Goal: Task Accomplishment & Management: Complete application form

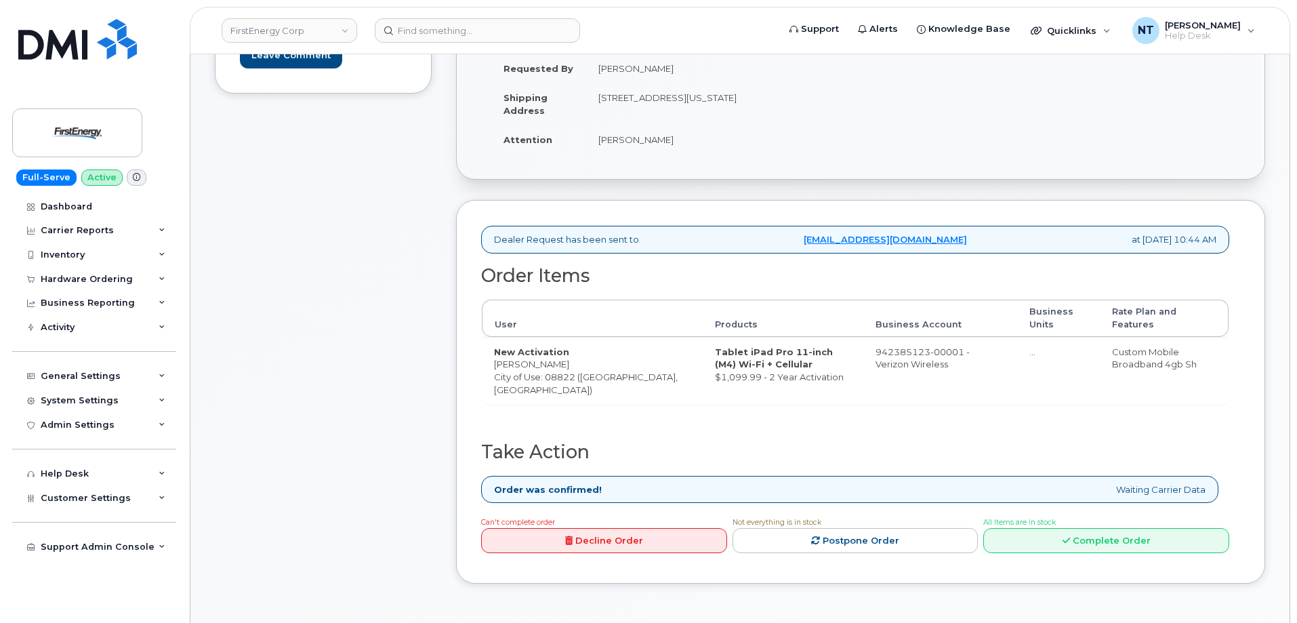
scroll to position [271, 0]
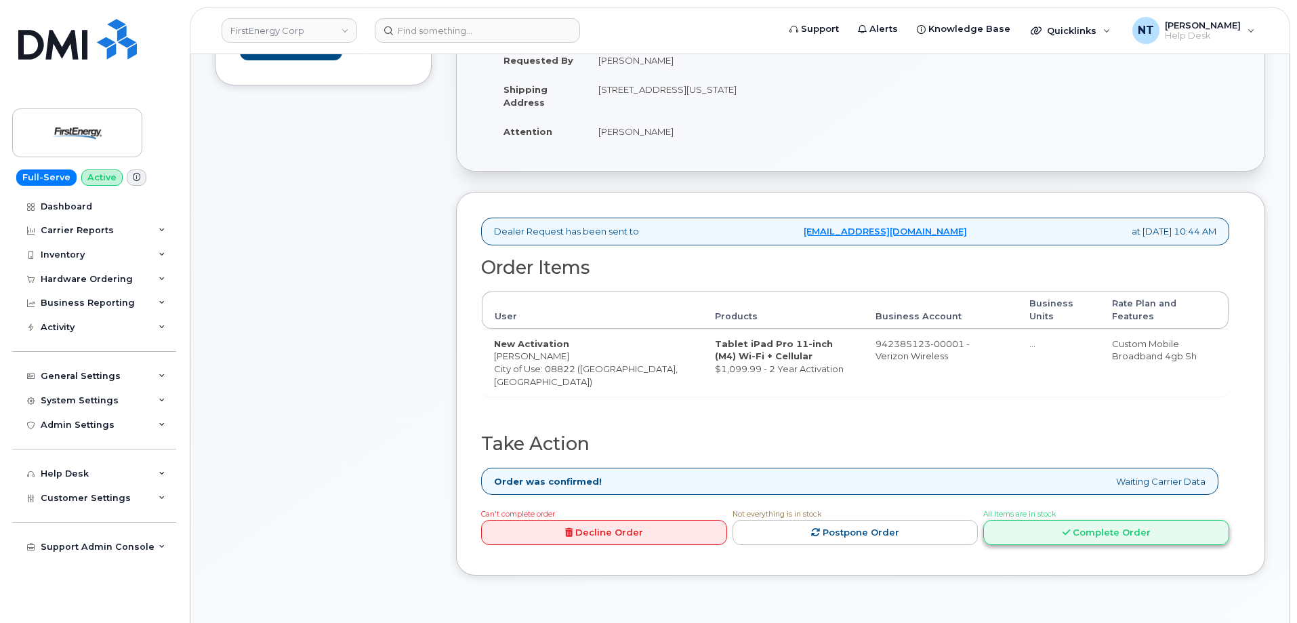
click at [1113, 534] on link "Complete Order" at bounding box center [1106, 532] width 246 height 25
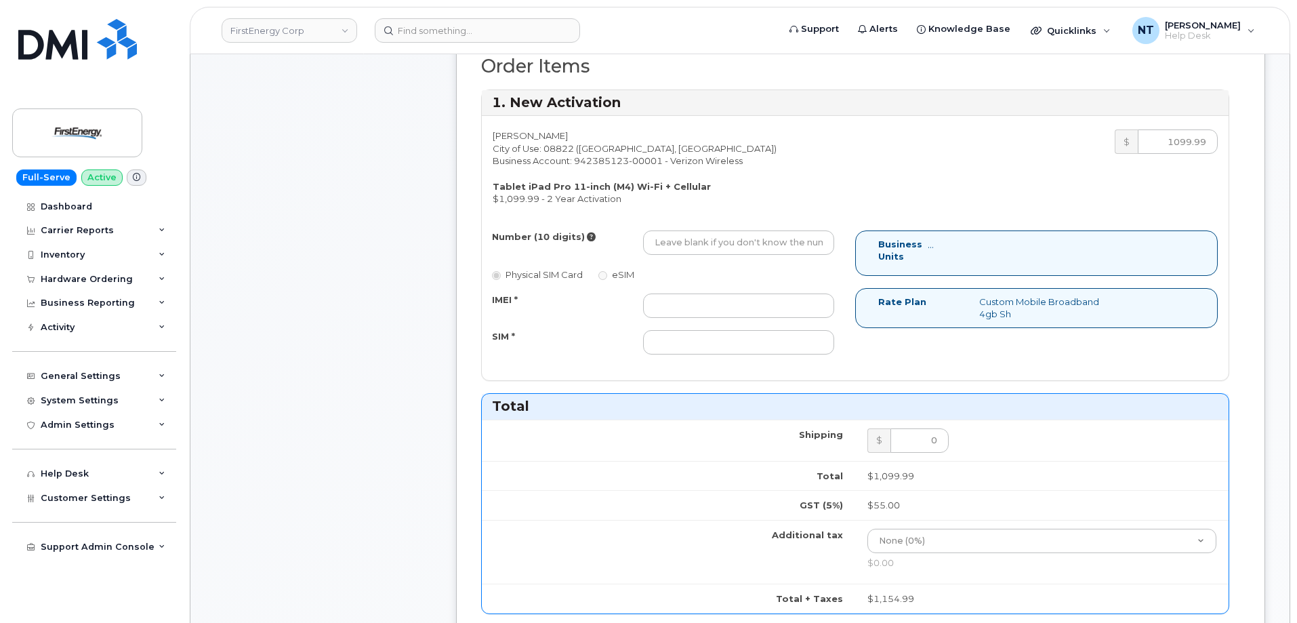
scroll to position [474, 0]
click at [699, 251] on input "Number (10 digits)" at bounding box center [738, 241] width 191 height 24
paste input "908-844-3603"
click at [698, 247] on input "908-844-3603" at bounding box center [738, 241] width 191 height 24
drag, startPoint x: 674, startPoint y: 245, endPoint x: 689, endPoint y: 247, distance: 14.4
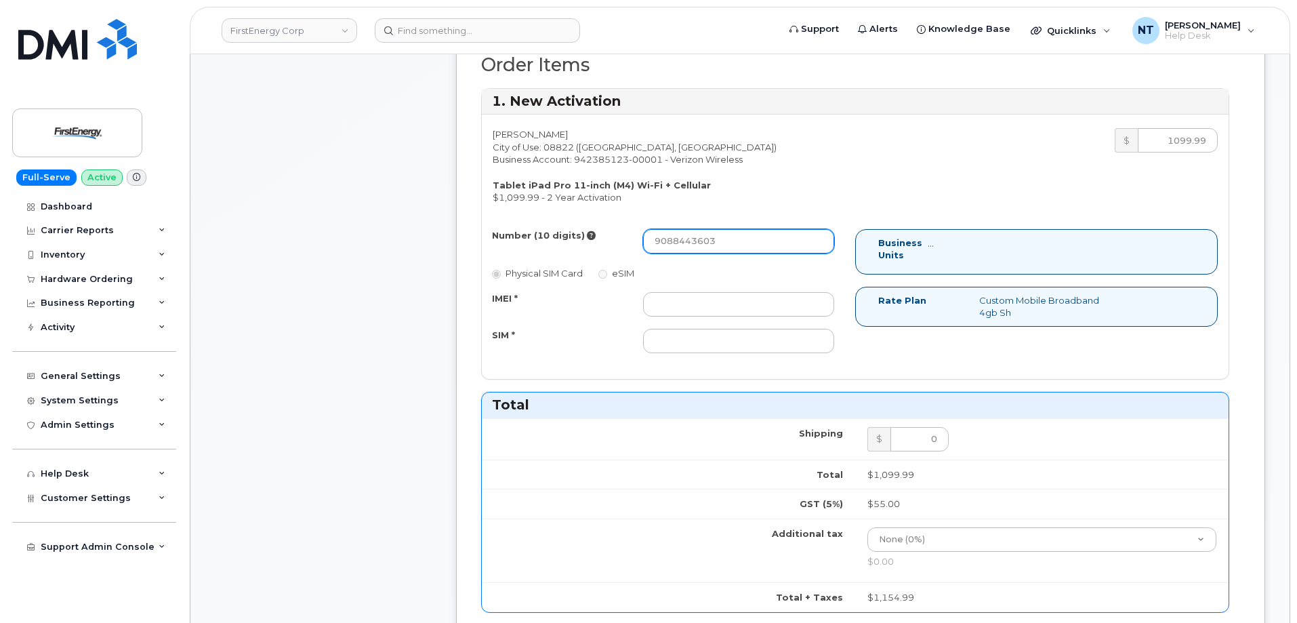
click at [689, 247] on input "9088443603" at bounding box center [738, 241] width 191 height 24
type input "9088443603"
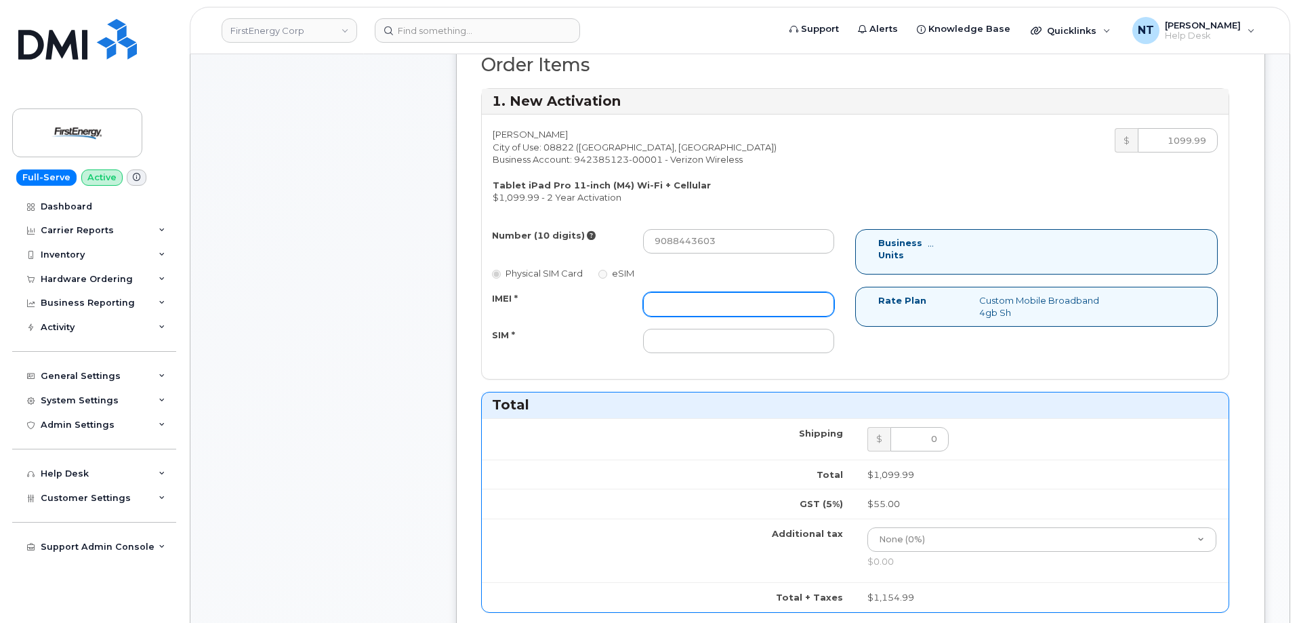
click at [683, 293] on input "IMEI *" at bounding box center [738, 304] width 191 height 24
paste input "351657591215241"
type input "351657591215241"
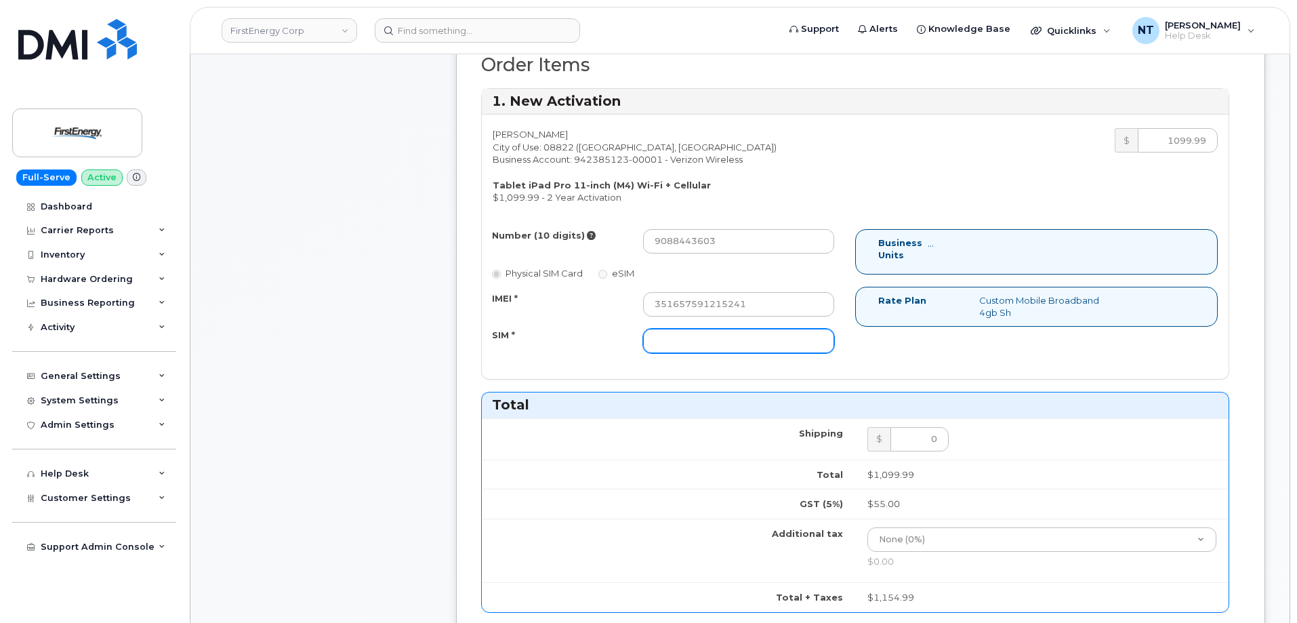
click at [697, 346] on input "SIM *" at bounding box center [738, 341] width 191 height 24
paste input "89049032007308888700194479968282"
type input "89049032007308888700194479968282"
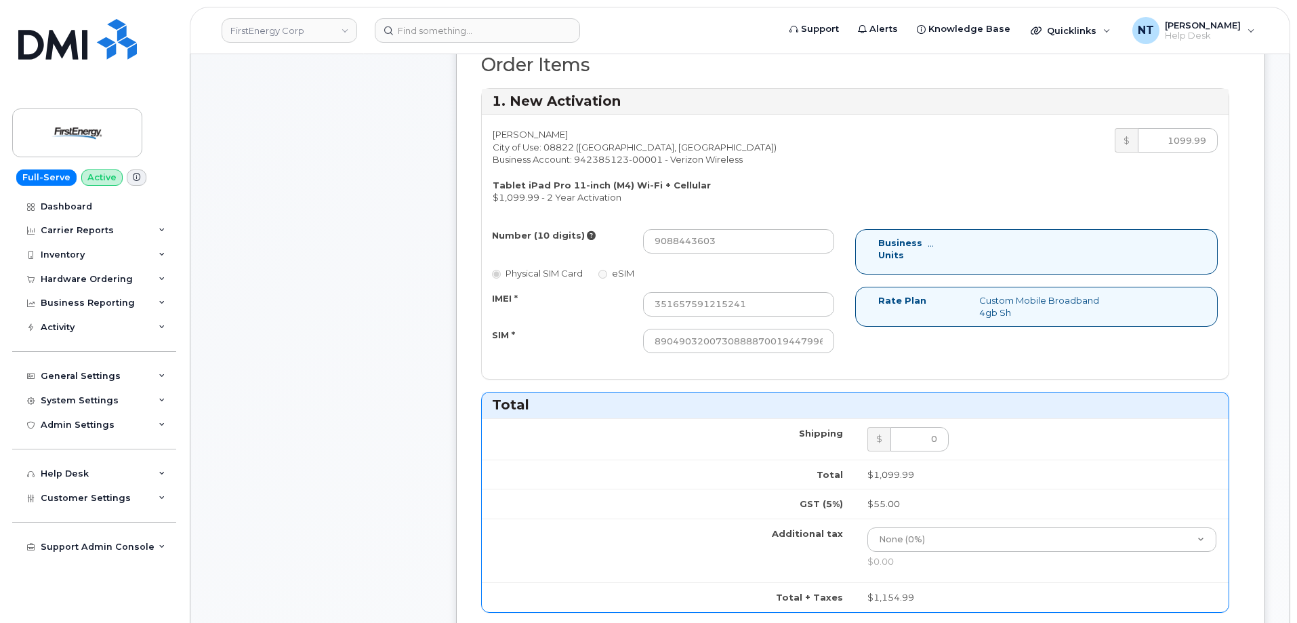
click at [369, 390] on div "Comments Leave Comment" at bounding box center [323, 421] width 217 height 1402
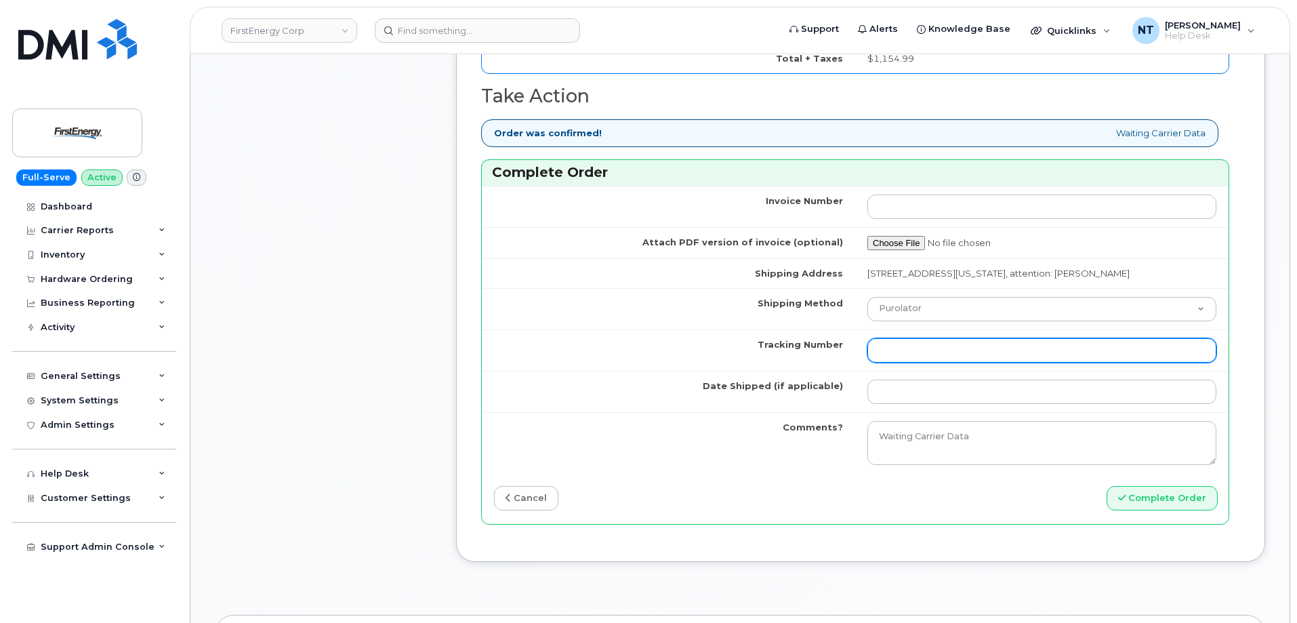
scroll to position [1017, 0]
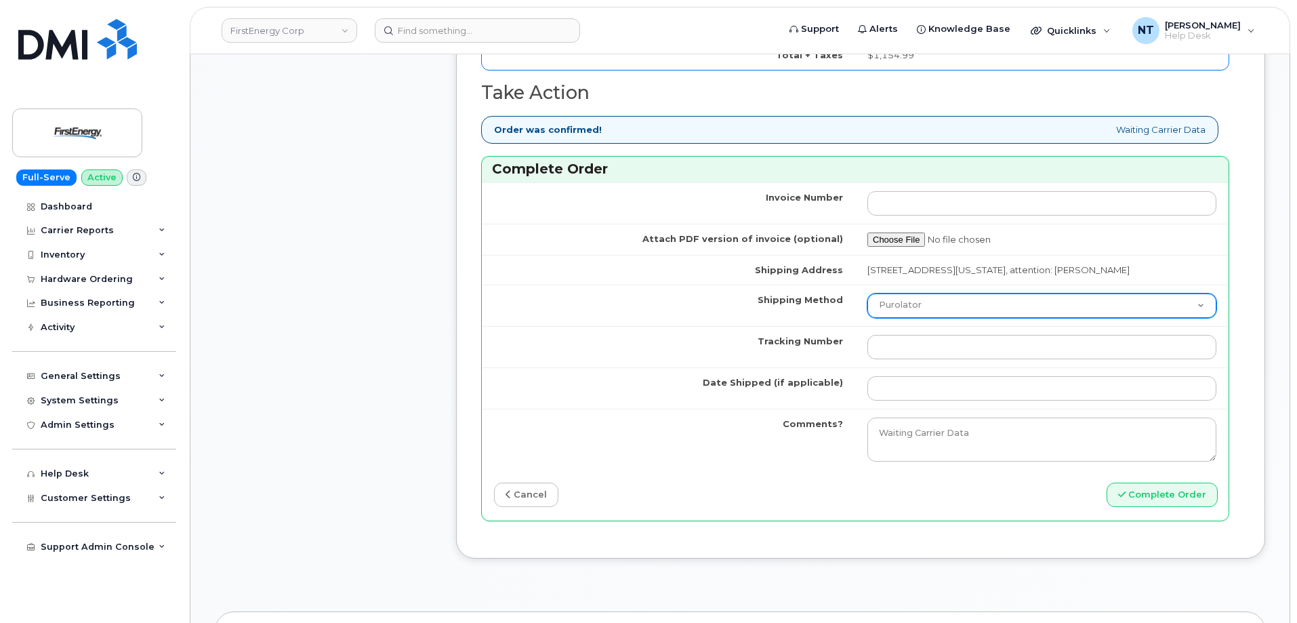
click at [939, 314] on select "Purolator UPS FedEx Canada Post Courier Other Drop Off Pick Up" at bounding box center [1041, 305] width 349 height 24
select select "FedEx"
click at [867, 293] on select "Purolator UPS FedEx Canada Post Courier Other Drop Off Pick Up" at bounding box center [1041, 305] width 349 height 24
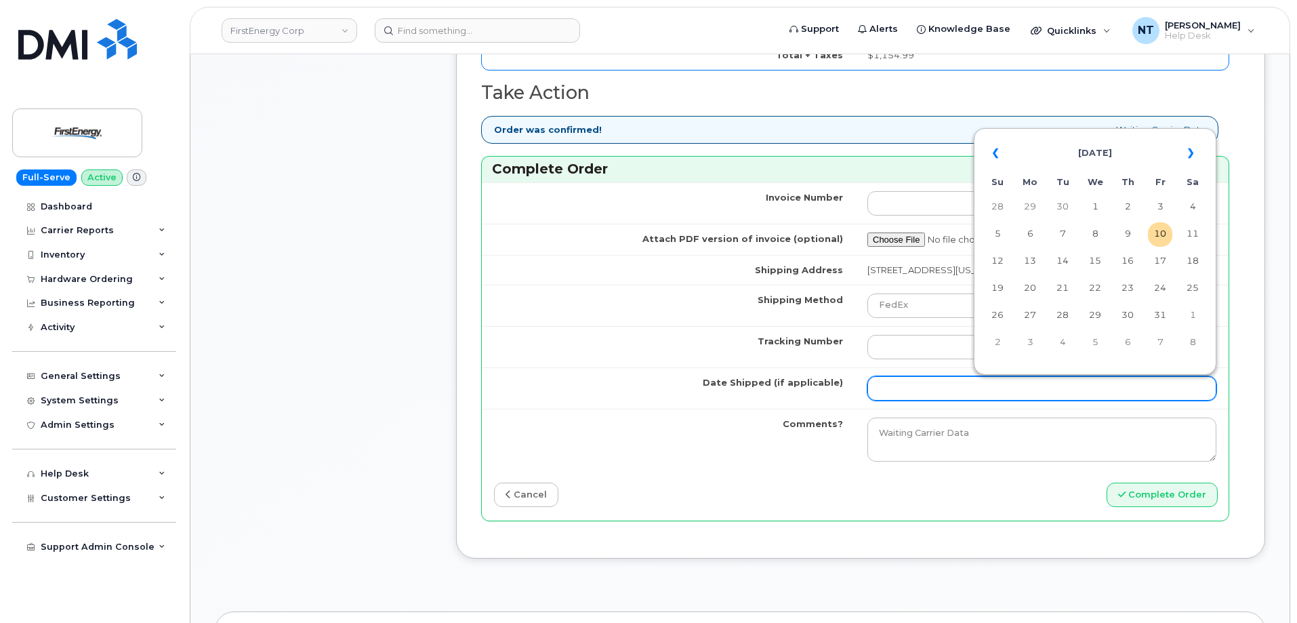
drag, startPoint x: 914, startPoint y: 388, endPoint x: 925, endPoint y: 389, distance: 10.9
click at [914, 388] on input "Date Shipped (if applicable)" at bounding box center [1041, 388] width 349 height 24
click at [1168, 232] on td "10" at bounding box center [1160, 234] width 24 height 24
type input "[DATE]"
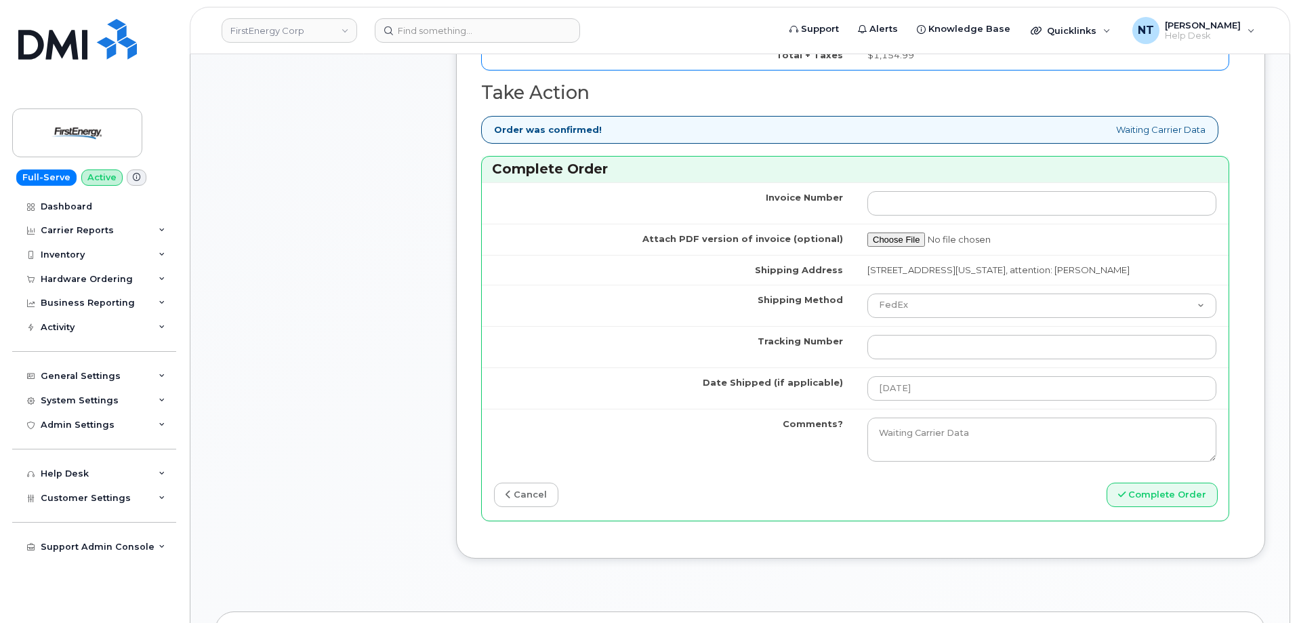
click at [901, 342] on input "Tracking Number" at bounding box center [1041, 347] width 349 height 24
paste input "444401124442"
type input "444401124442"
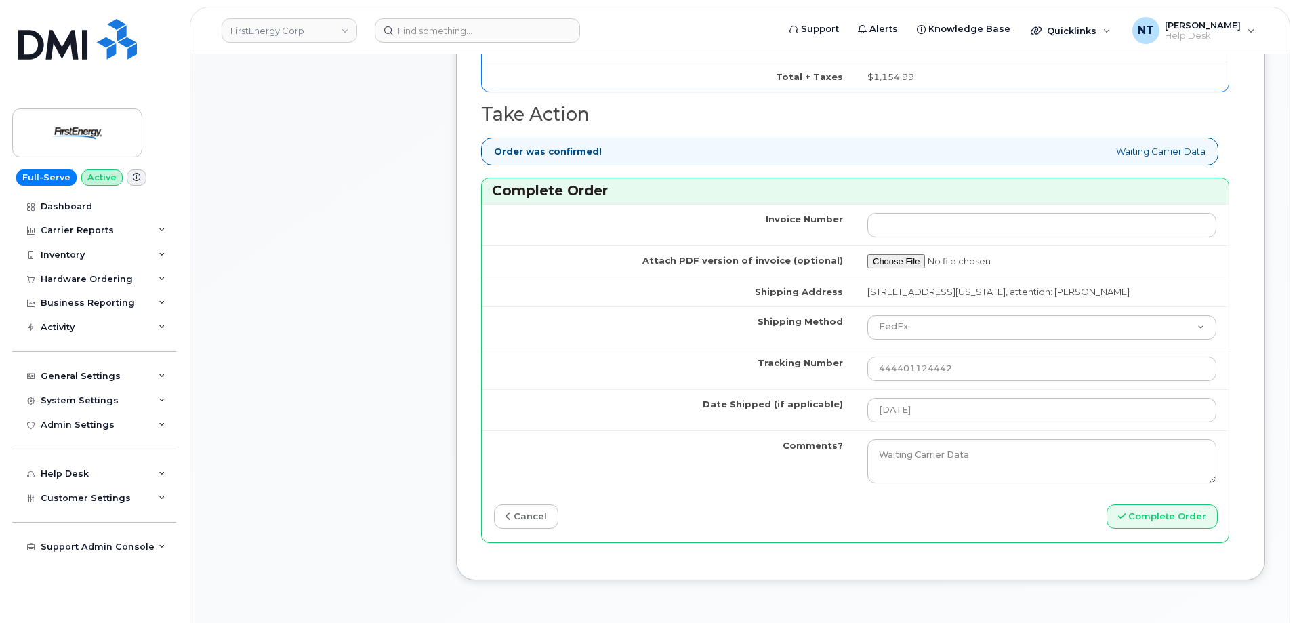
scroll to position [1152, 0]
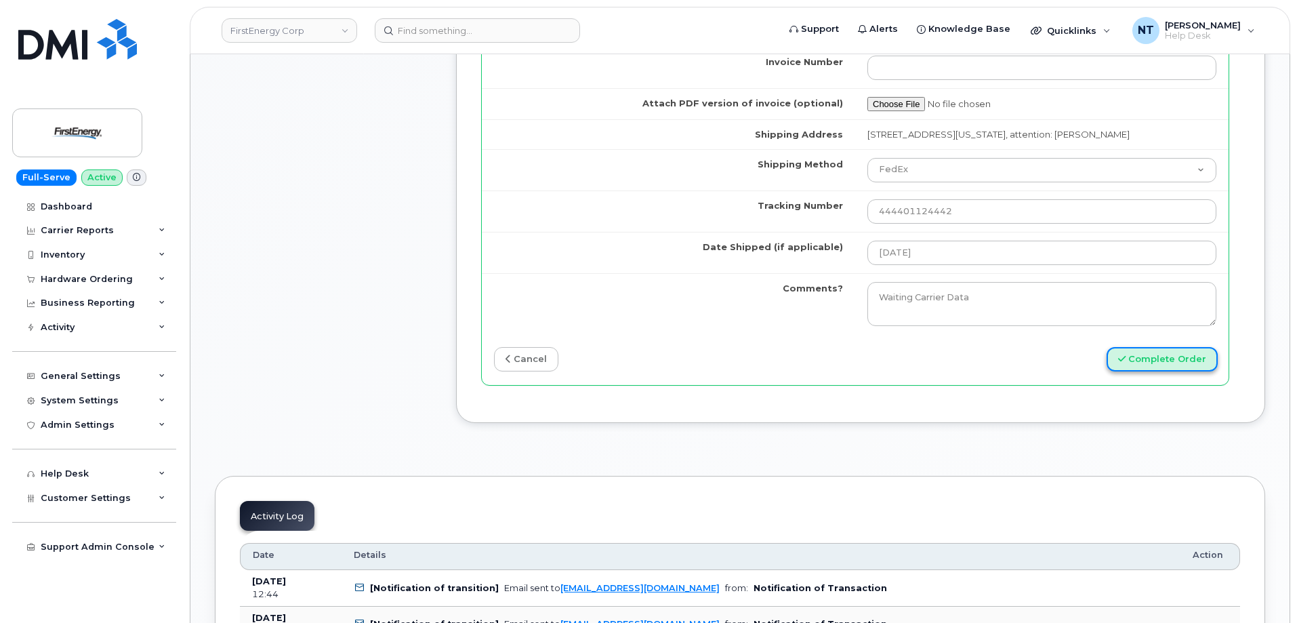
click at [1147, 362] on button "Complete Order" at bounding box center [1162, 359] width 111 height 25
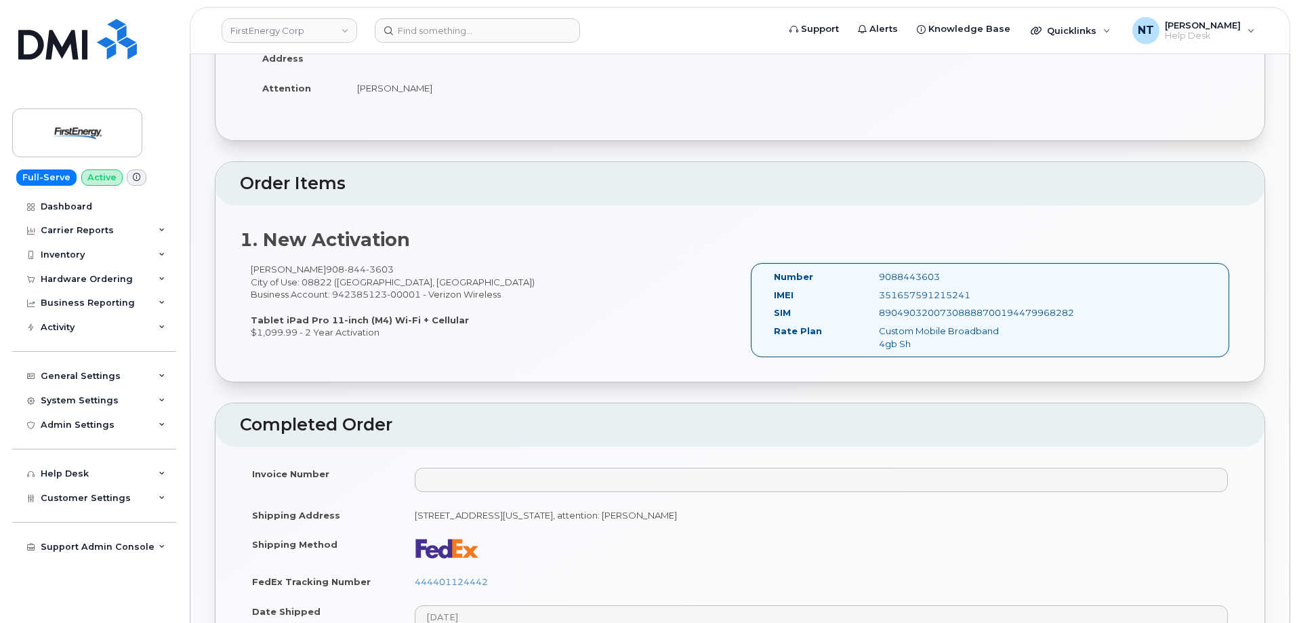
scroll to position [271, 0]
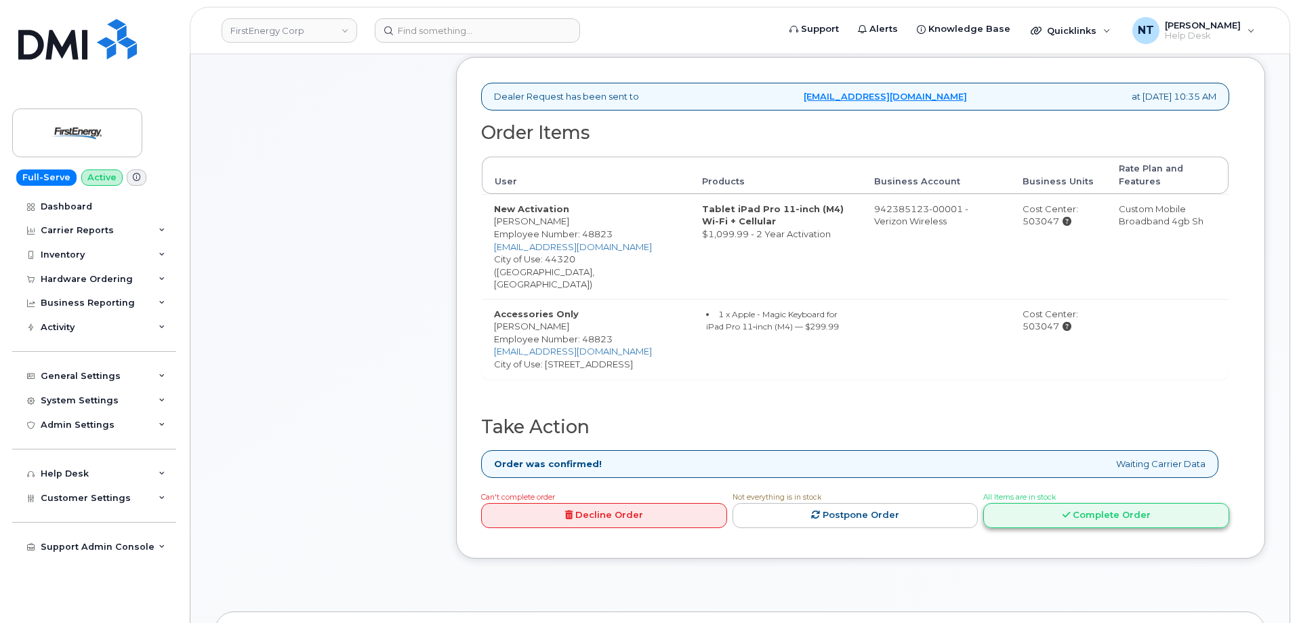
scroll to position [407, 0]
click at [1078, 502] on link "Complete Order" at bounding box center [1106, 514] width 246 height 25
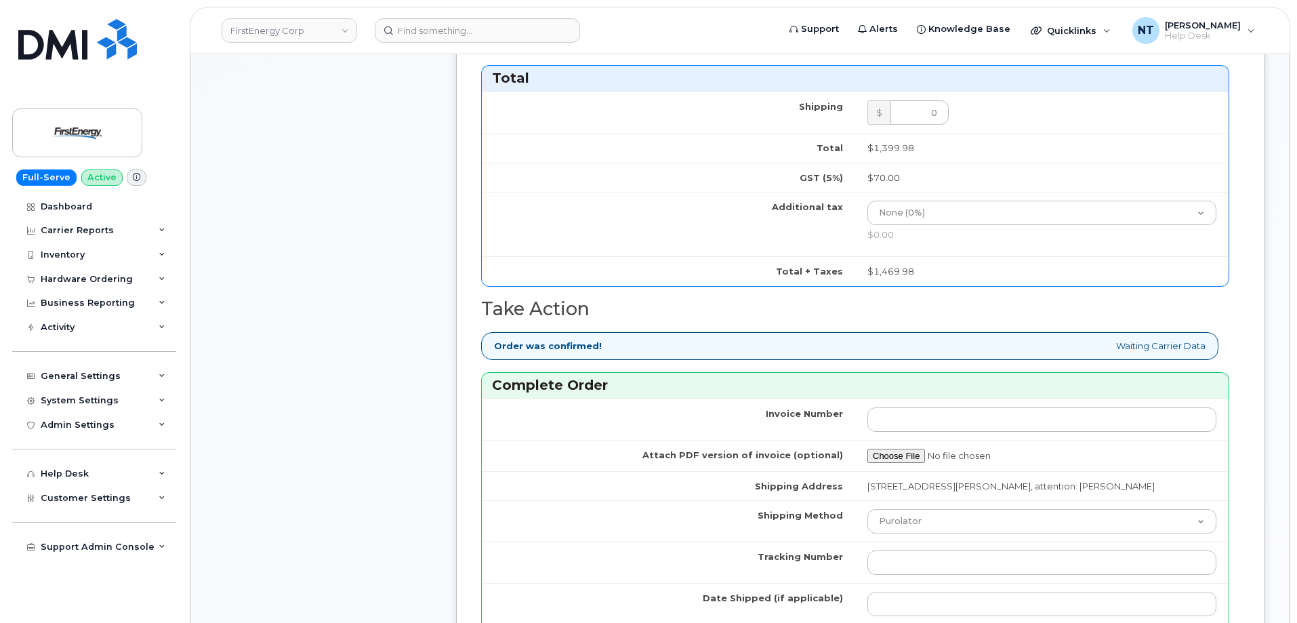
scroll to position [1152, 0]
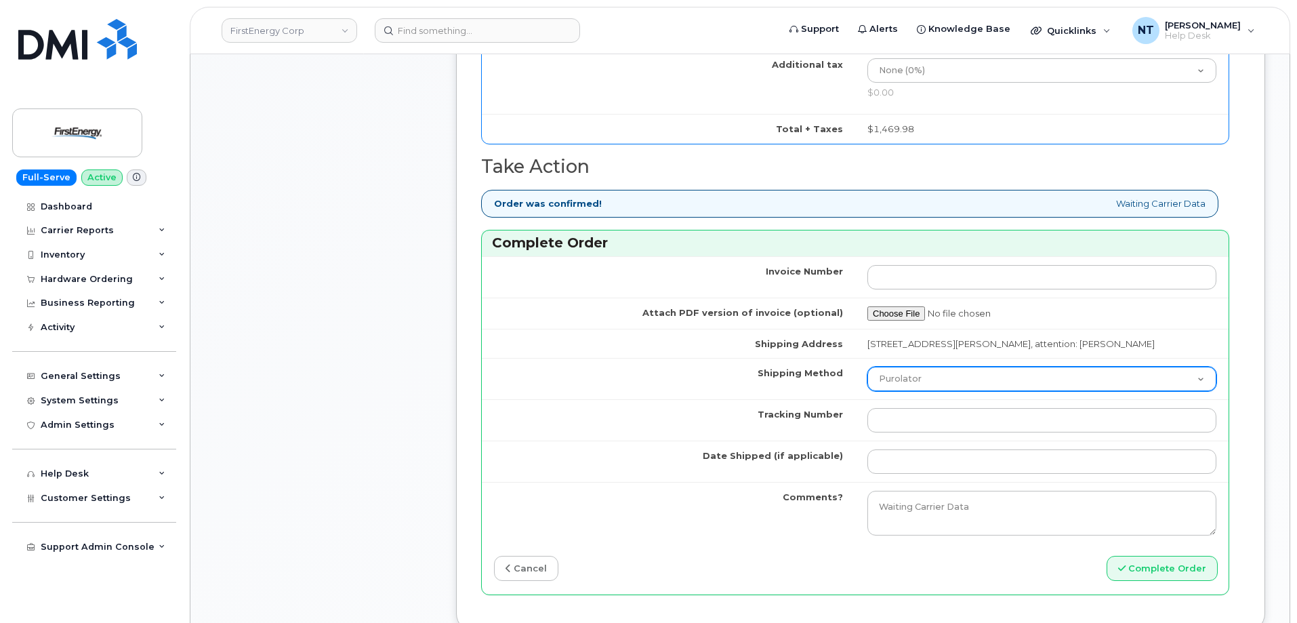
click at [960, 391] on select "Purolator UPS FedEx Canada Post Courier Other Drop Off Pick Up" at bounding box center [1041, 379] width 349 height 24
select select "FedEx"
click at [867, 379] on select "Purolator UPS FedEx Canada Post Courier Other Drop Off Pick Up" at bounding box center [1041, 379] width 349 height 24
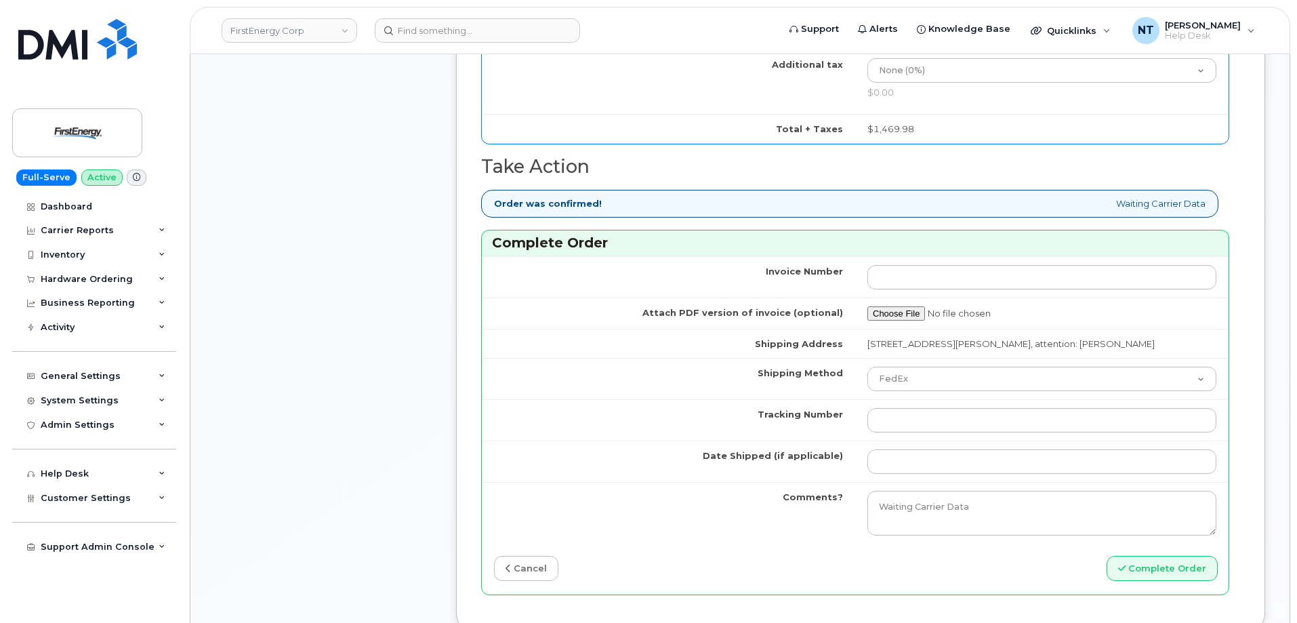
click at [921, 453] on td at bounding box center [1041, 461] width 373 height 41
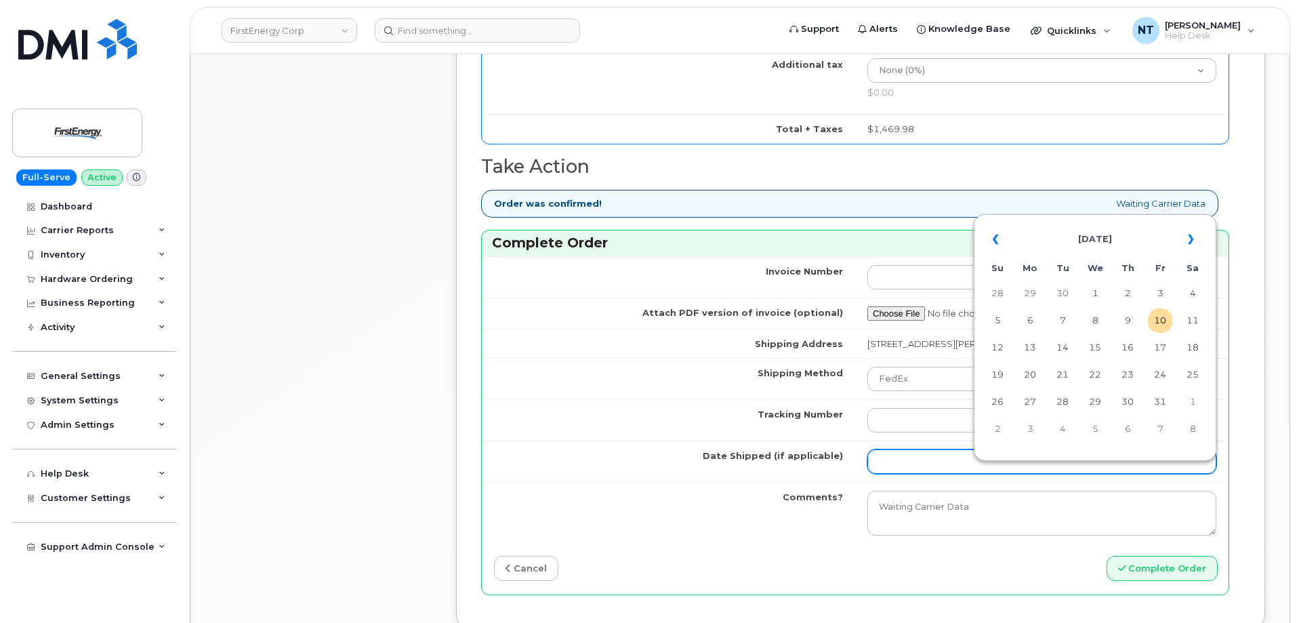
drag, startPoint x: 922, startPoint y: 468, endPoint x: 929, endPoint y: 463, distance: 9.2
click at [922, 468] on input "Date Shipped (if applicable)" at bounding box center [1041, 461] width 349 height 24
drag, startPoint x: 1160, startPoint y: 321, endPoint x: 1065, endPoint y: 329, distance: 94.6
click at [1160, 321] on td "10" at bounding box center [1160, 320] width 24 height 24
type input "[DATE]"
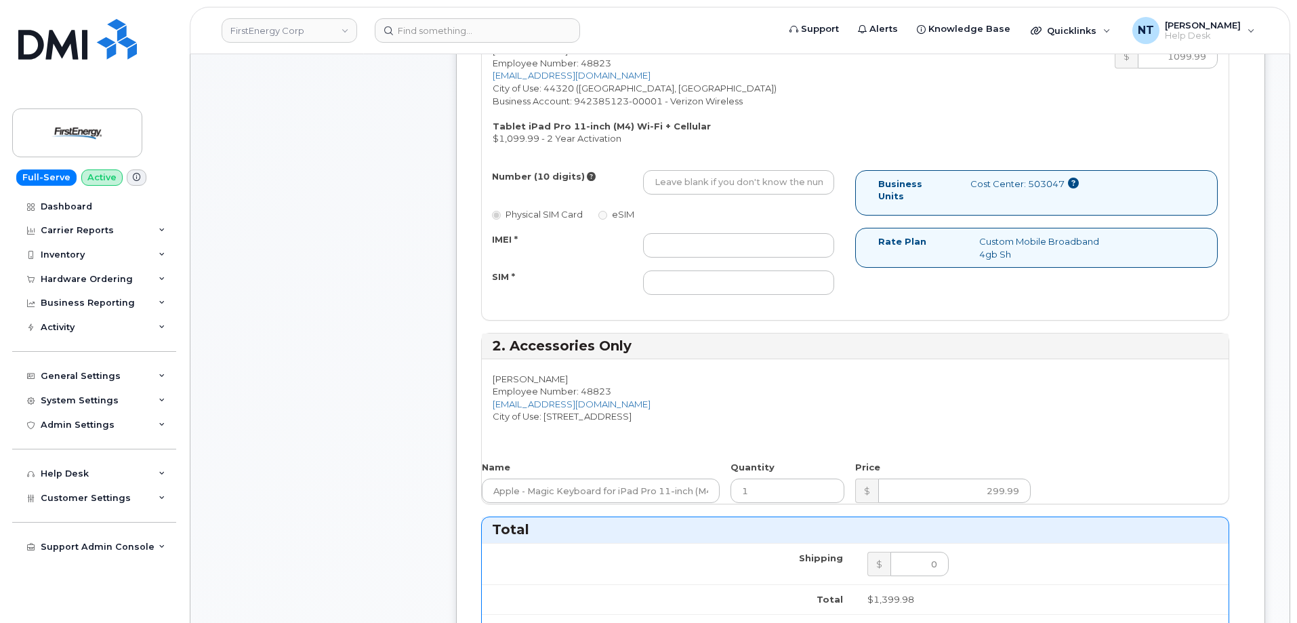
scroll to position [474, 0]
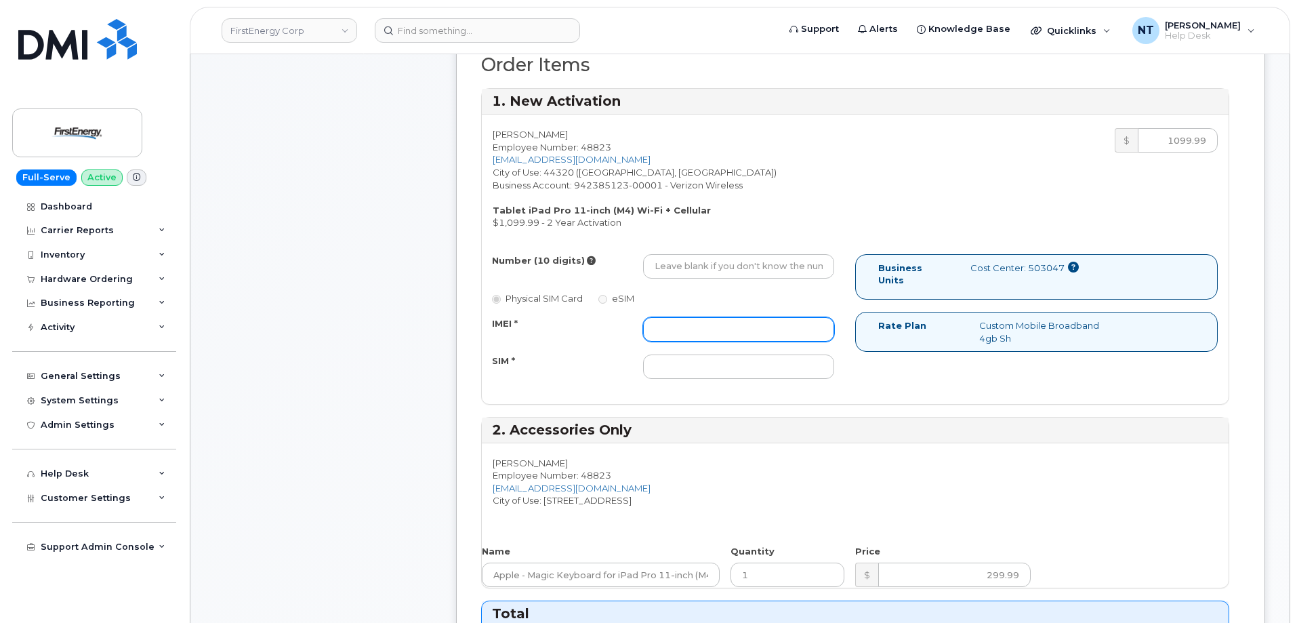
click at [673, 333] on input "IMEI *" at bounding box center [738, 329] width 191 height 24
paste input "351657590966547"
type input "351657590966547"
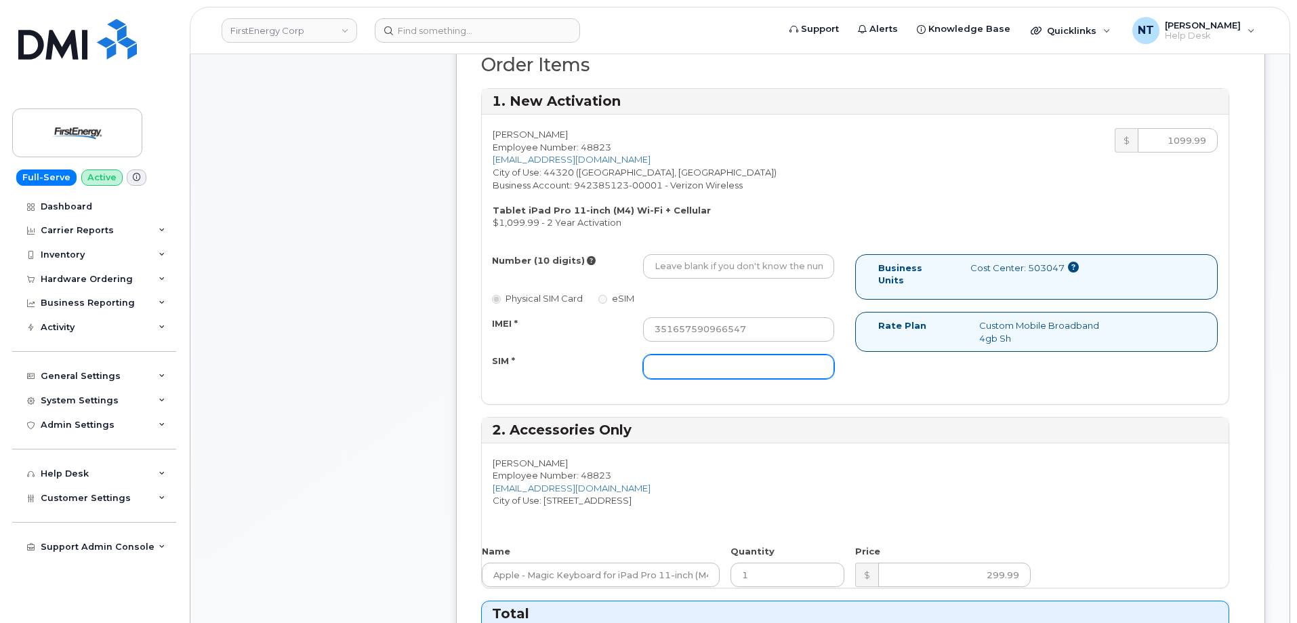
click at [707, 370] on input "SIM *" at bounding box center [738, 366] width 191 height 24
paste input "89049032007308888700194480095934"
type input "89049032007308888700194480095934"
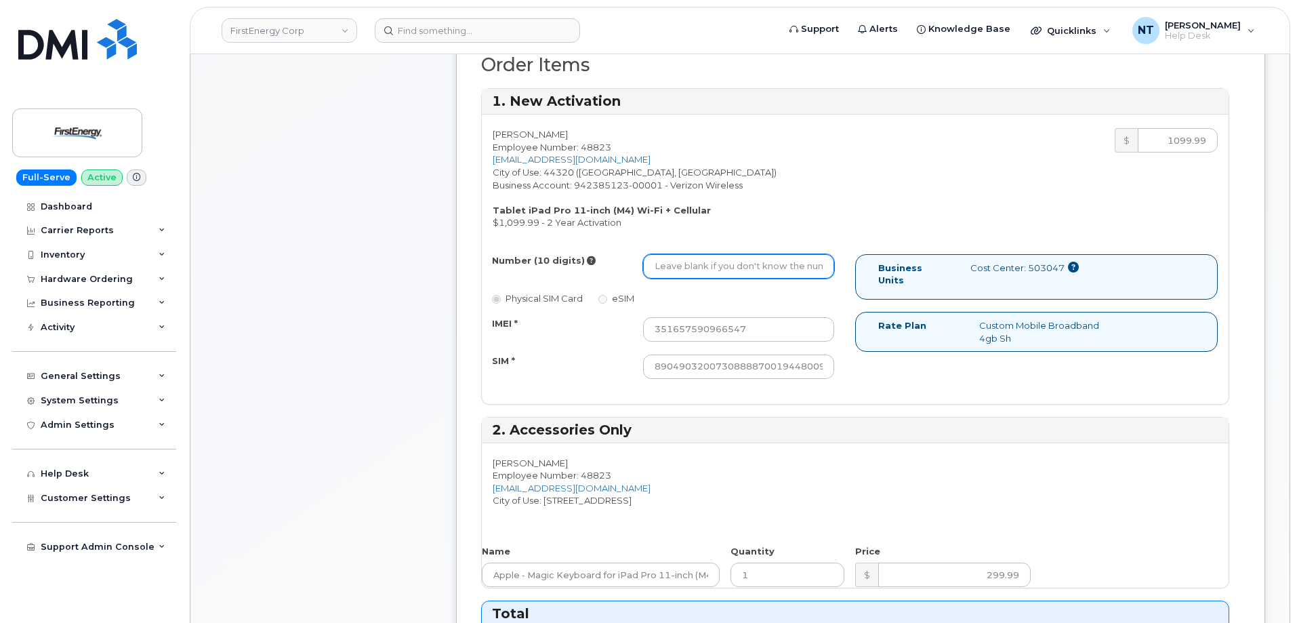
click at [683, 260] on input "Number (10 digits)" at bounding box center [738, 266] width 191 height 24
paste input "330-810-4190"
click at [699, 267] on input "330-810-4190" at bounding box center [738, 266] width 191 height 24
drag, startPoint x: 655, startPoint y: 266, endPoint x: 723, endPoint y: 266, distance: 67.8
click at [723, 266] on input "3308104190" at bounding box center [738, 266] width 191 height 24
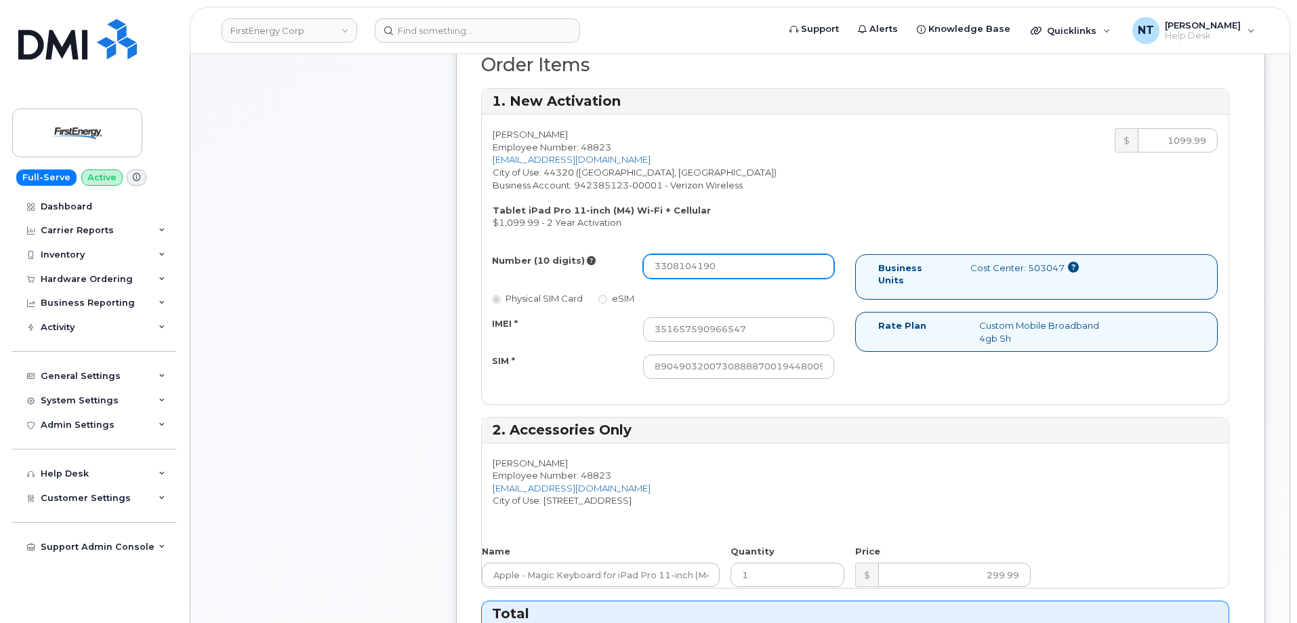
click at [655, 265] on input "3308104190" at bounding box center [738, 266] width 191 height 24
drag, startPoint x: 676, startPoint y: 269, endPoint x: 689, endPoint y: 270, distance: 13.6
click at [689, 270] on input "3308104190" at bounding box center [738, 266] width 191 height 24
type input "3308104190"
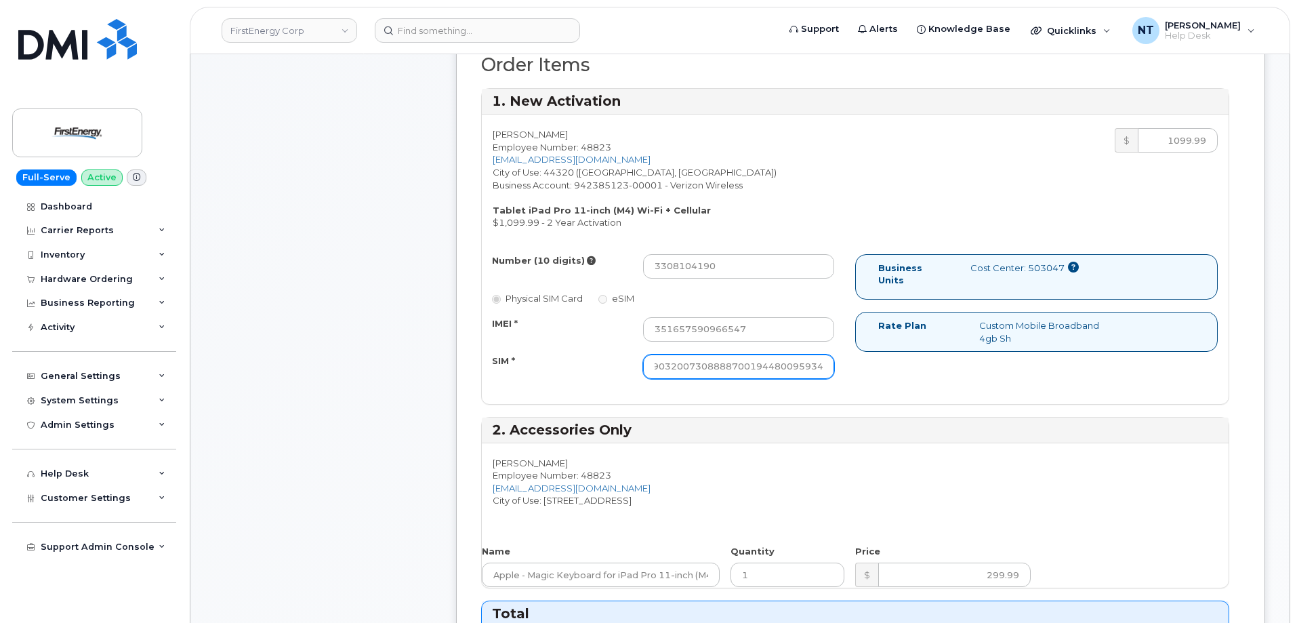
drag, startPoint x: 787, startPoint y: 365, endPoint x: 857, endPoint y: 376, distance: 70.6
click at [857, 376] on div "Number (10 digits) 3308104190 Physical SIM Card eSIM IMEI * 351657590966547 SIM…" at bounding box center [855, 322] width 747 height 137
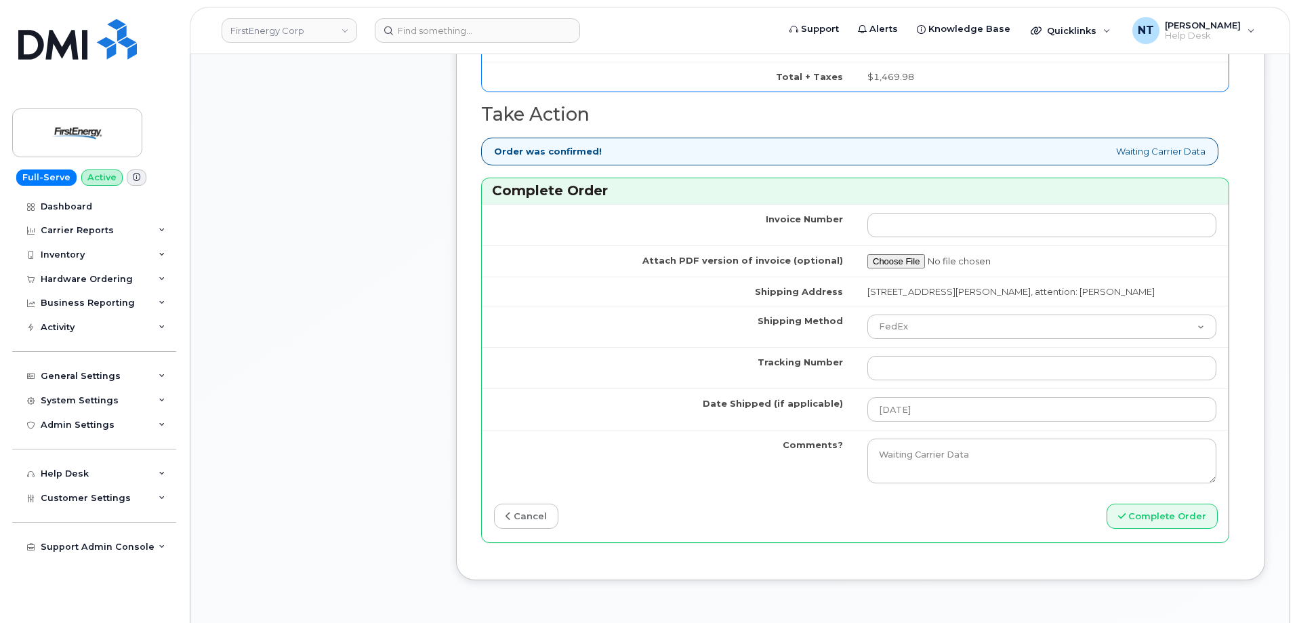
scroll to position [1220, 0]
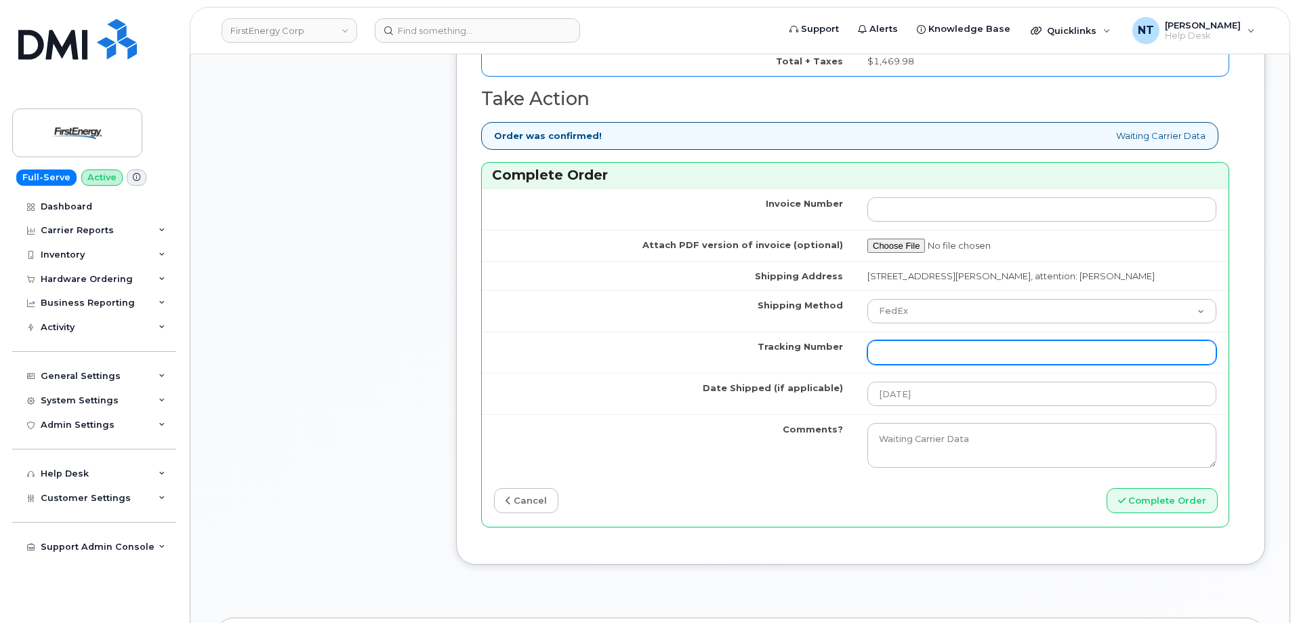
click at [931, 365] on input "Tracking Number" at bounding box center [1041, 352] width 349 height 24
paste input "444401124453"
type input "444401124453"
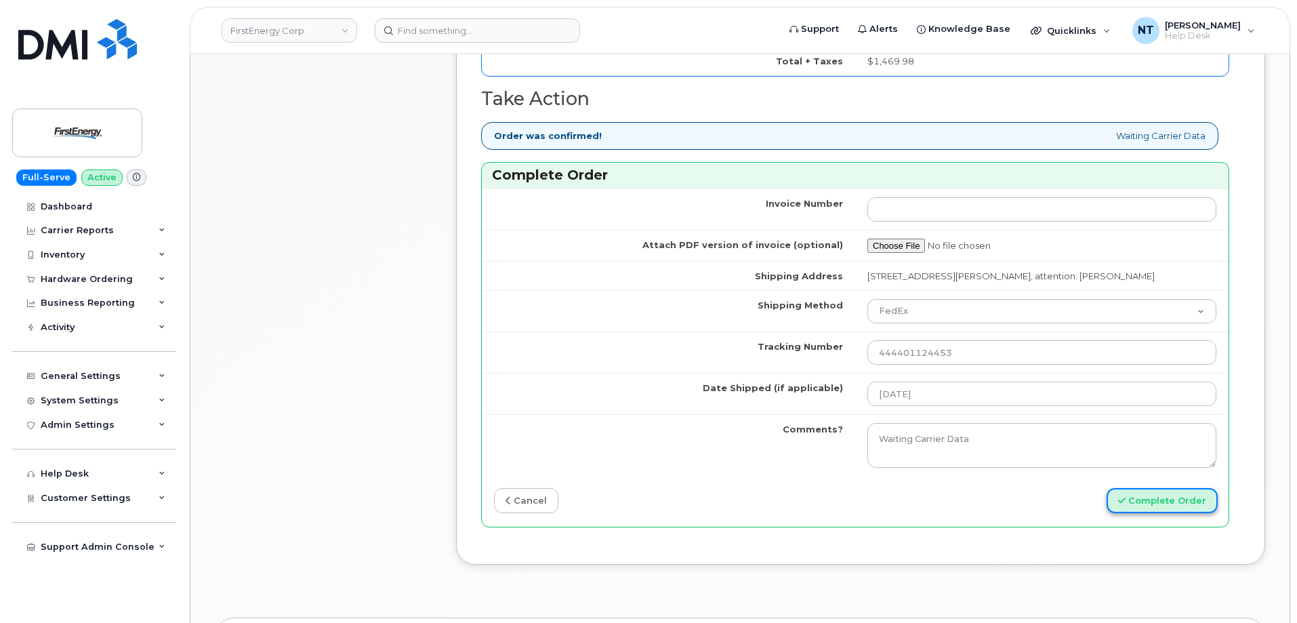
click at [1175, 513] on button "Complete Order" at bounding box center [1162, 500] width 111 height 25
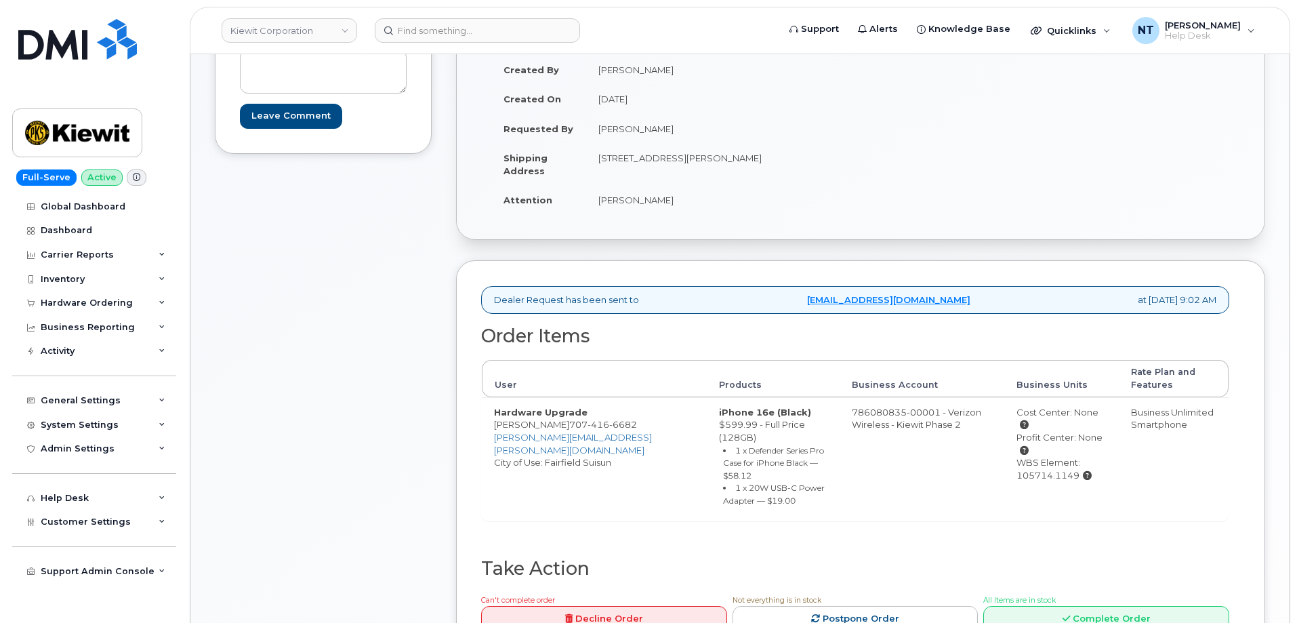
scroll to position [203, 0]
click at [1086, 605] on link "Complete Order" at bounding box center [1106, 617] width 246 height 25
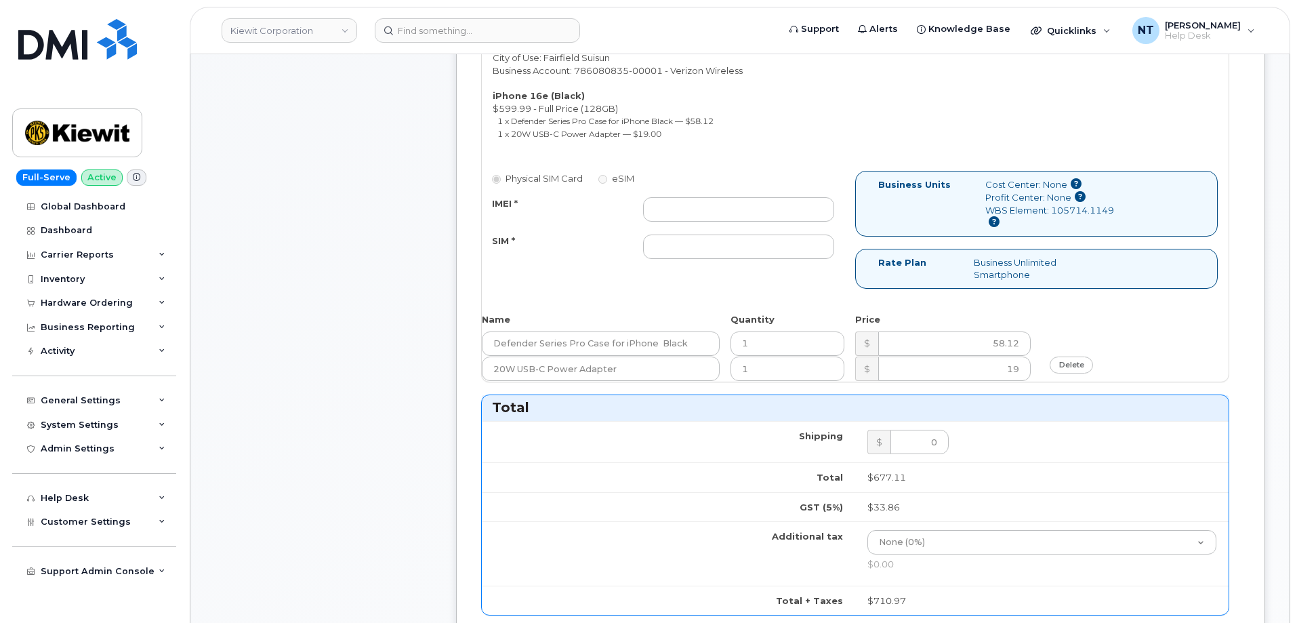
scroll to position [610, 0]
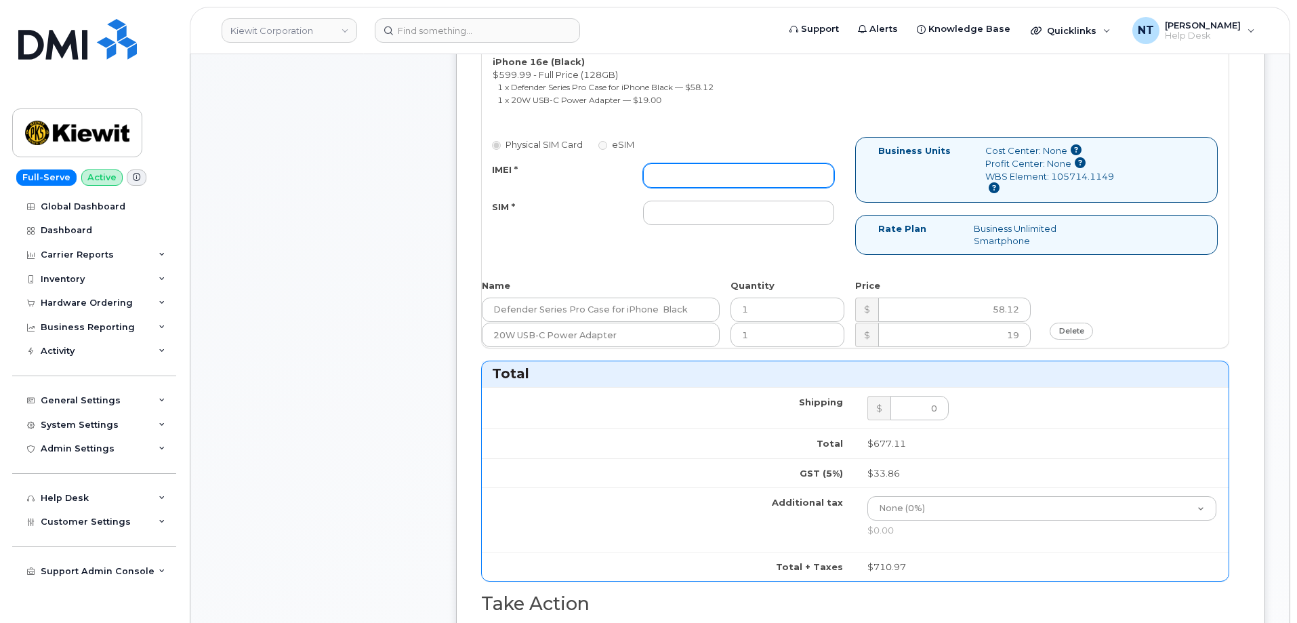
click at [722, 168] on input "IMEI *" at bounding box center [738, 175] width 191 height 24
paste input "353234880884984"
type input "353234880884984"
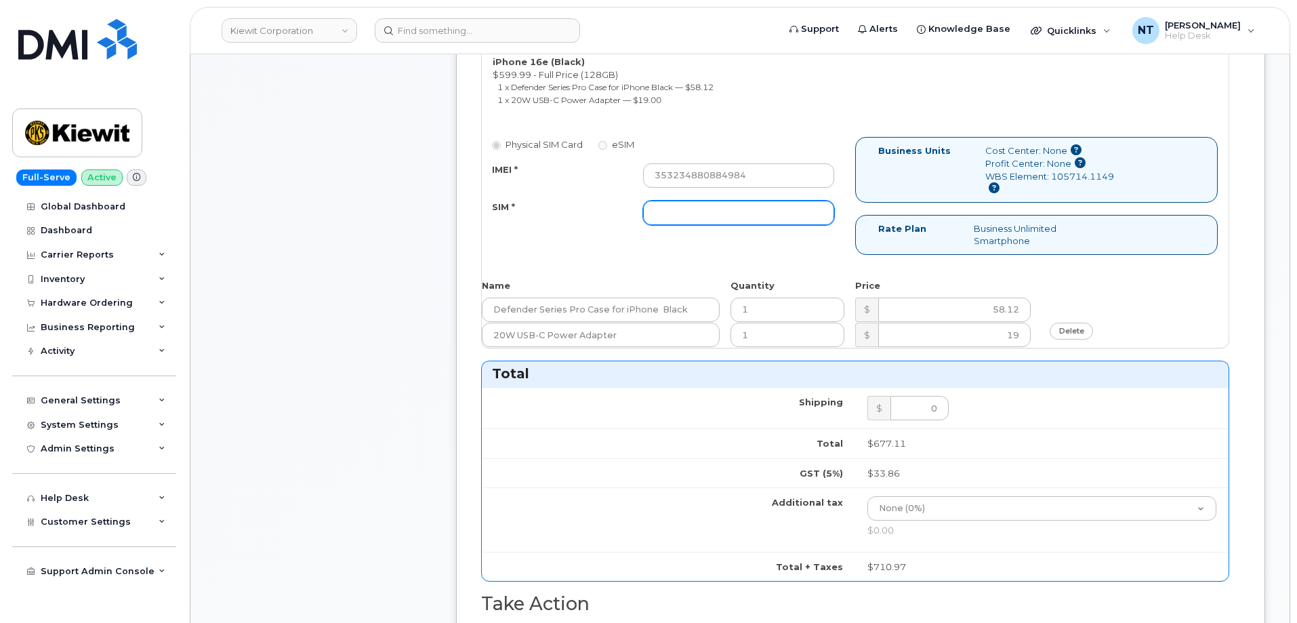
click at [666, 215] on input "SIM *" at bounding box center [738, 213] width 191 height 24
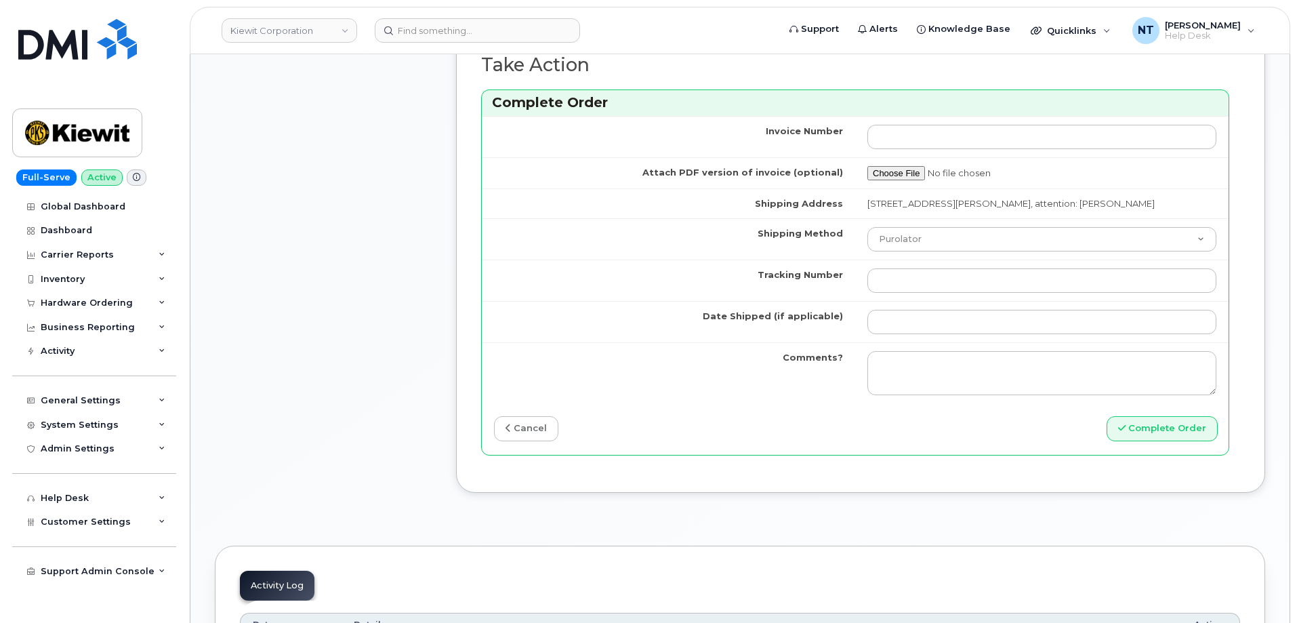
scroll to position [1152, 0]
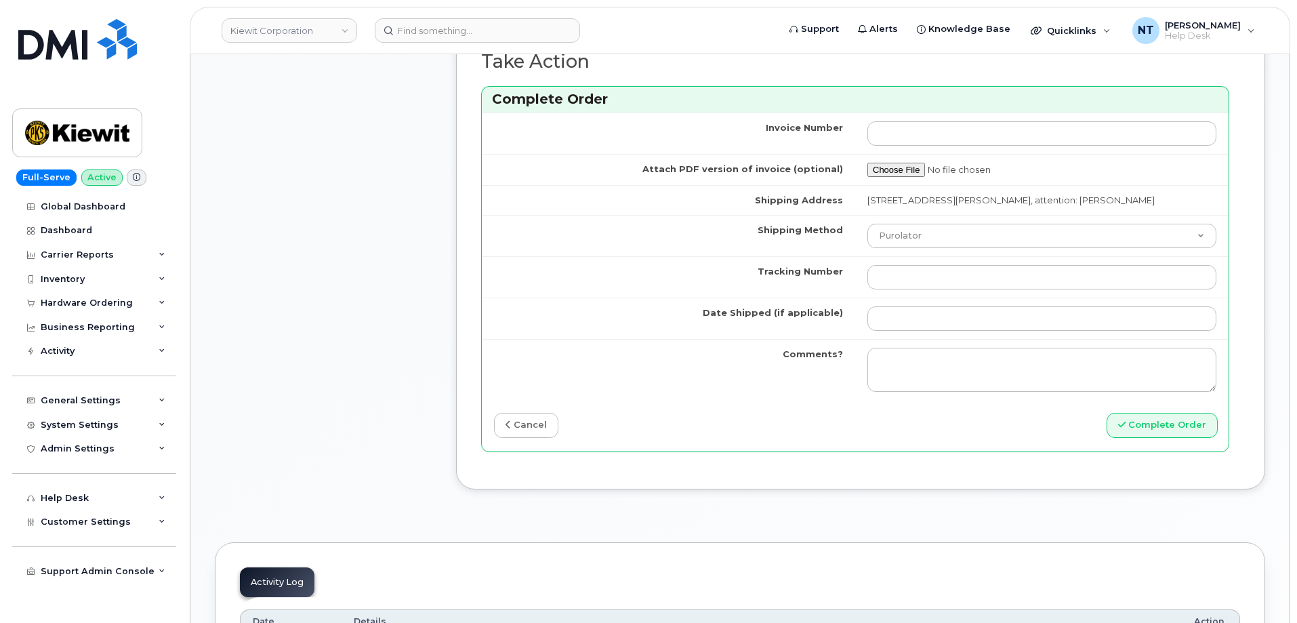
type input "n/a"
click at [941, 249] on td "Purolator UPS FedEx Canada Post Courier Other Drop Off Pick Up" at bounding box center [1041, 235] width 373 height 41
click at [941, 239] on select "Purolator UPS FedEx Canada Post Courier Other Drop Off Pick Up" at bounding box center [1041, 236] width 349 height 24
select select "UPS"
click at [867, 224] on select "Purolator UPS FedEx Canada Post Courier Other Drop Off Pick Up" at bounding box center [1041, 236] width 349 height 24
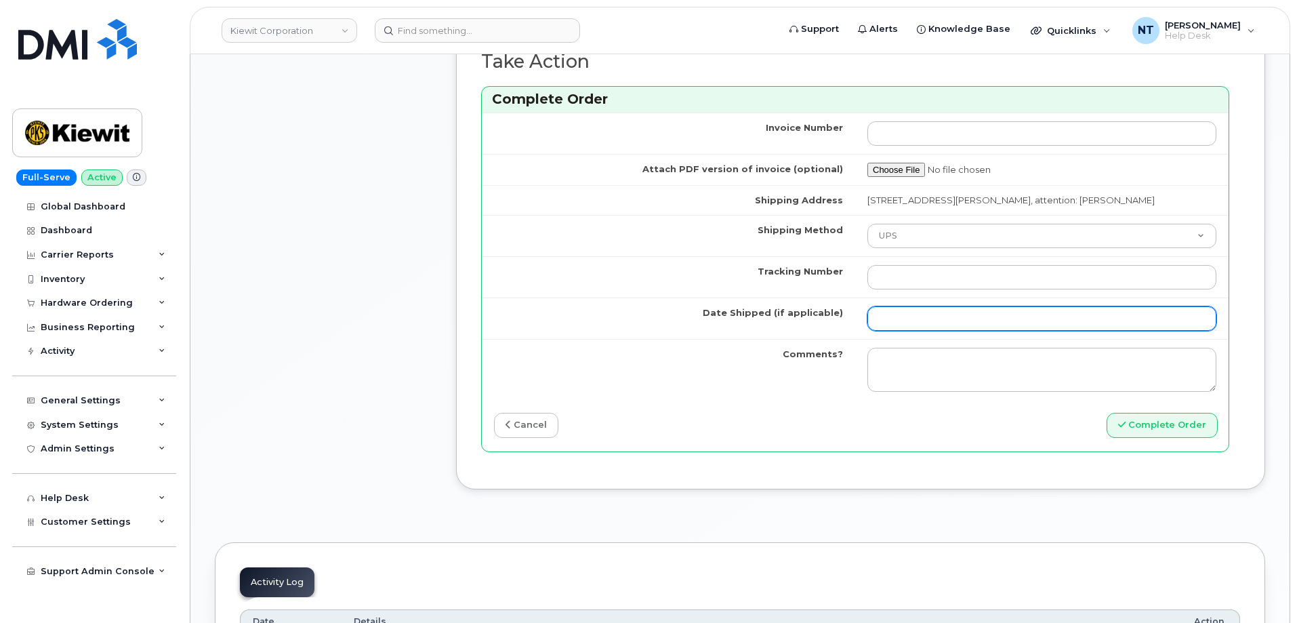
click at [928, 323] on input "Date Shipped (if applicable)" at bounding box center [1041, 318] width 349 height 24
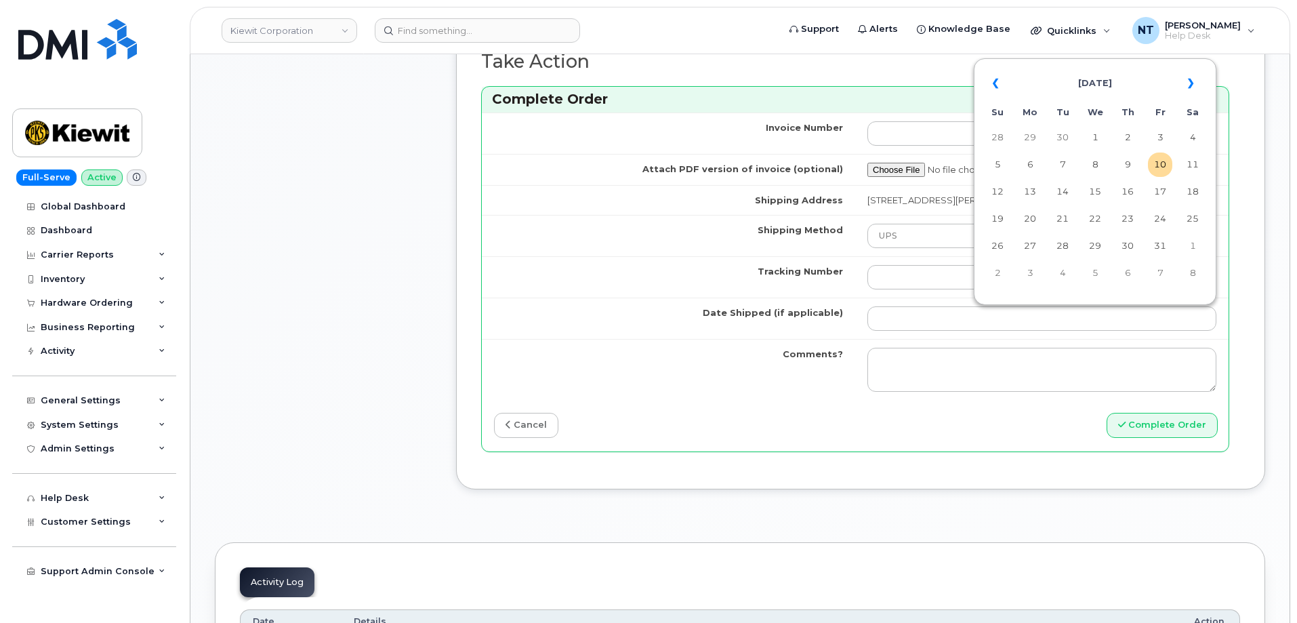
drag, startPoint x: 1157, startPoint y: 164, endPoint x: 1128, endPoint y: 183, distance: 34.2
click at [1157, 164] on td "10" at bounding box center [1160, 164] width 24 height 24
type input "[DATE]"
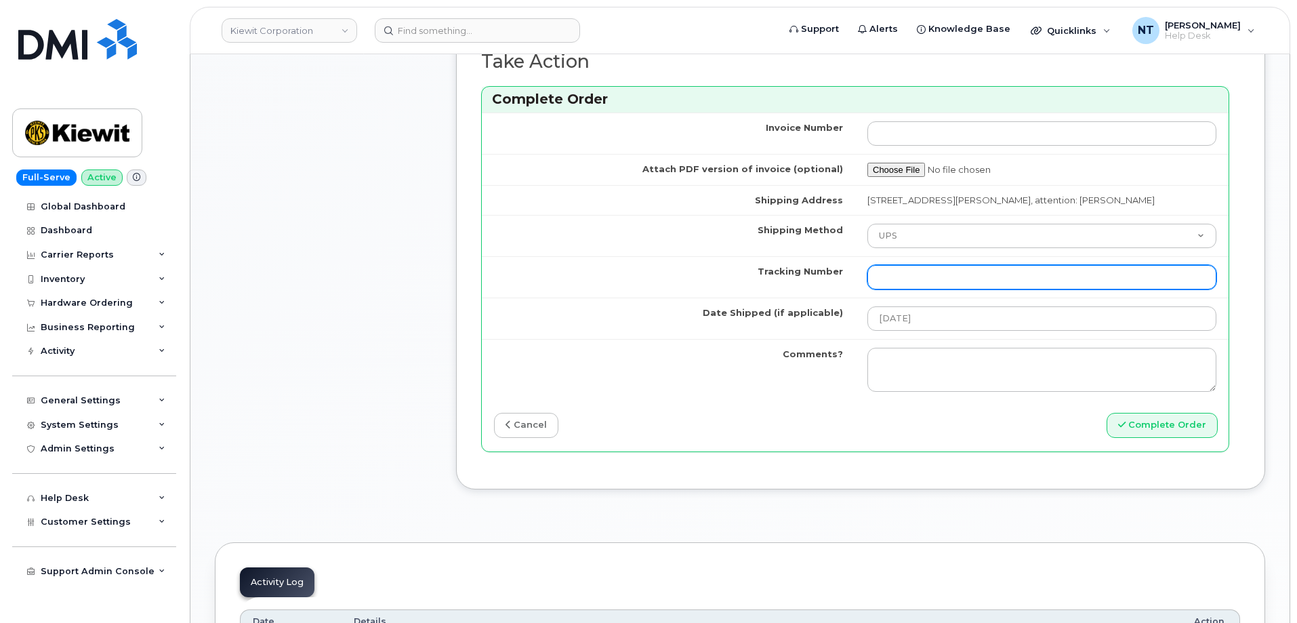
click at [922, 283] on input "Tracking Number" at bounding box center [1041, 277] width 349 height 24
paste input "1Z3W39X62454602715"
type input "1Z3W39X62454602715"
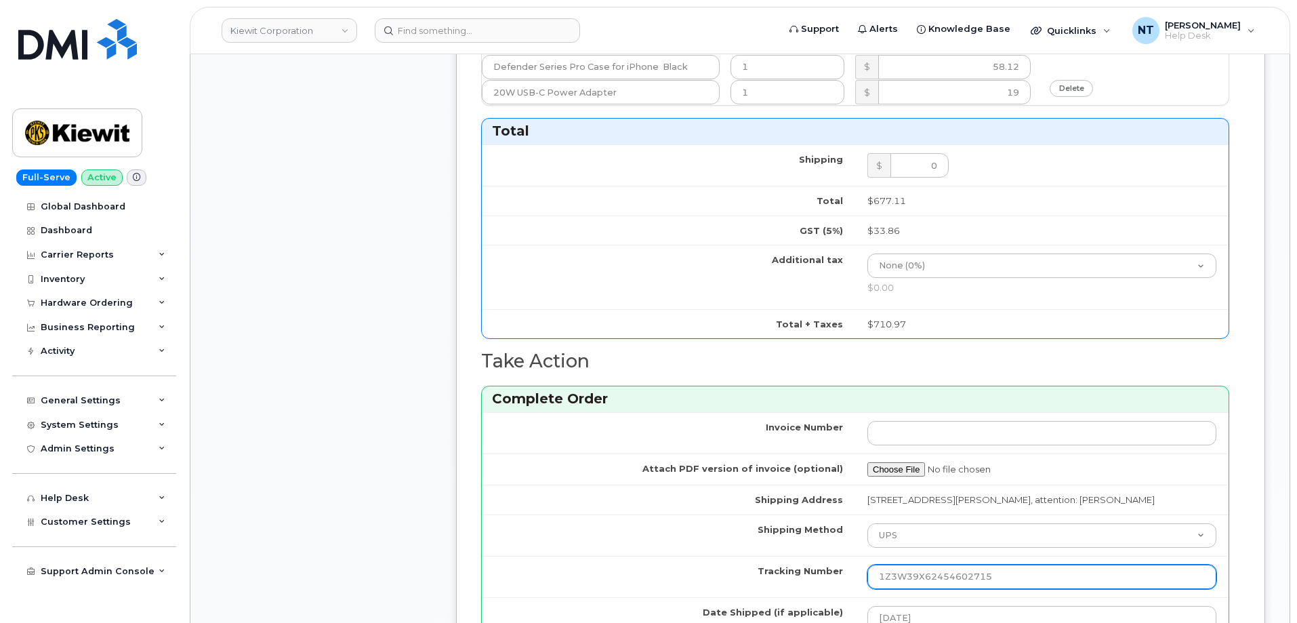
scroll to position [1084, 0]
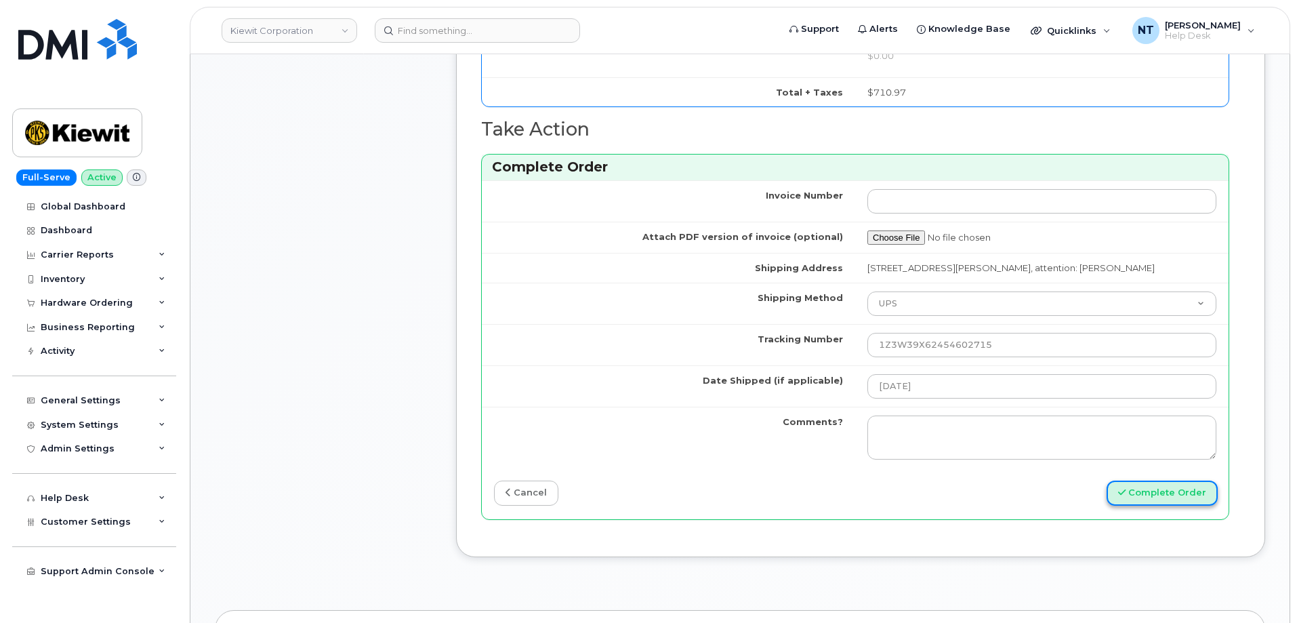
click at [1185, 489] on button "Complete Order" at bounding box center [1162, 493] width 111 height 25
